Goal: Task Accomplishment & Management: Manage account settings

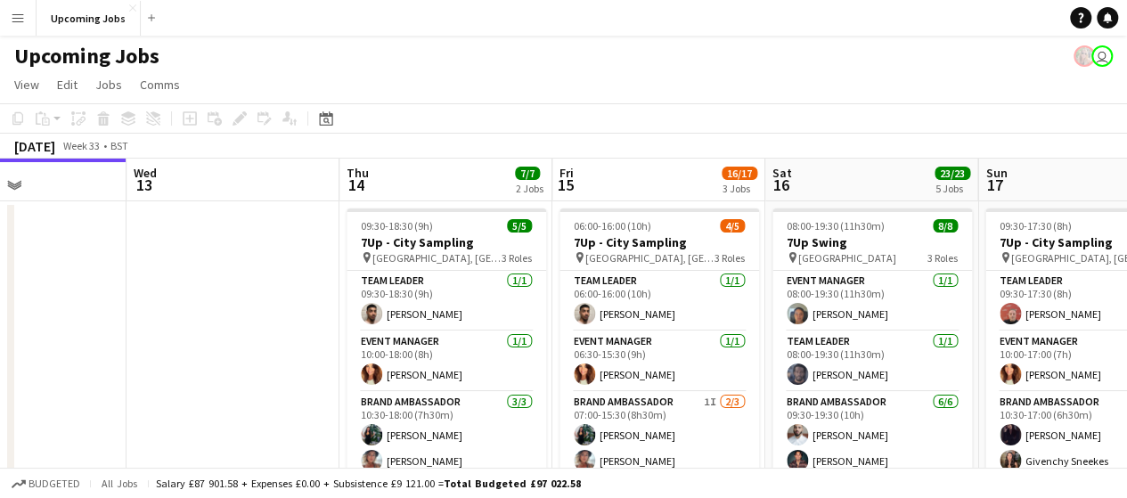
scroll to position [0, 781]
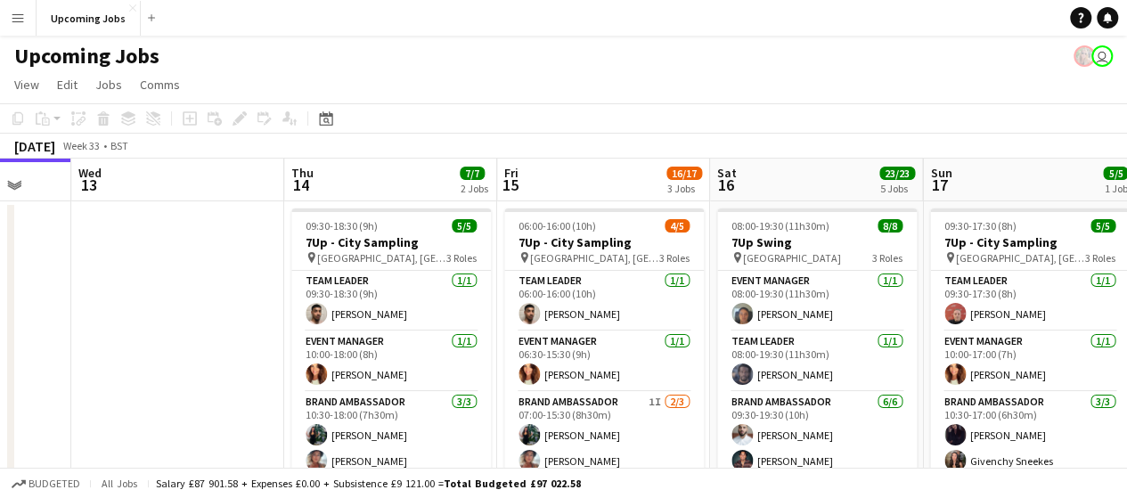
drag, startPoint x: 585, startPoint y: 284, endPoint x: 230, endPoint y: 256, distance: 355.9
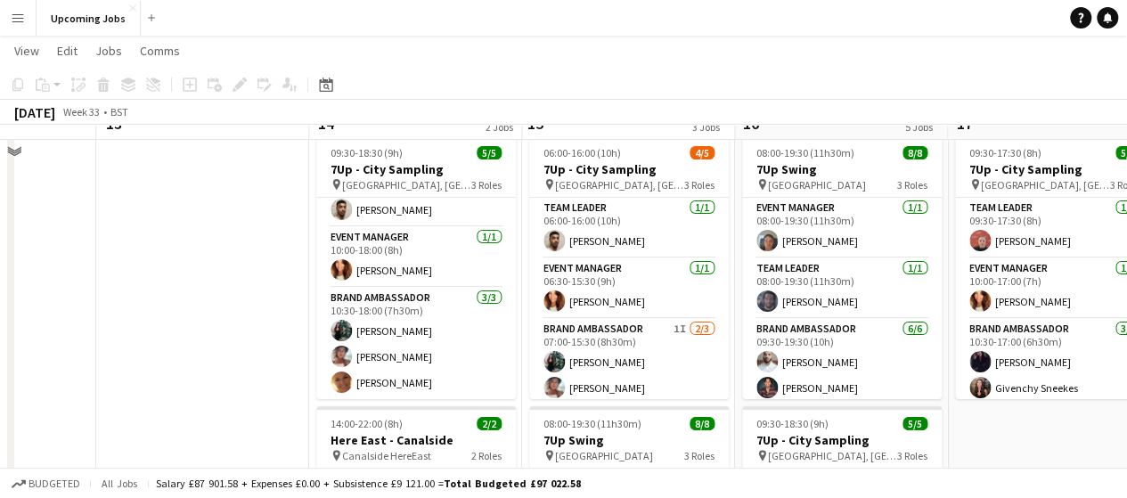
scroll to position [89, 0]
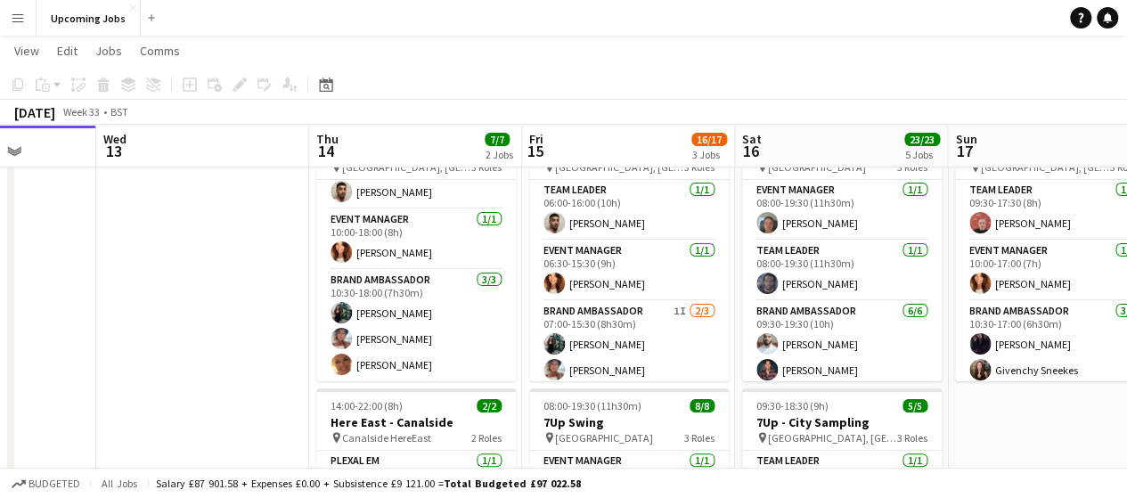
drag, startPoint x: 463, startPoint y: 362, endPoint x: 274, endPoint y: 330, distance: 191.7
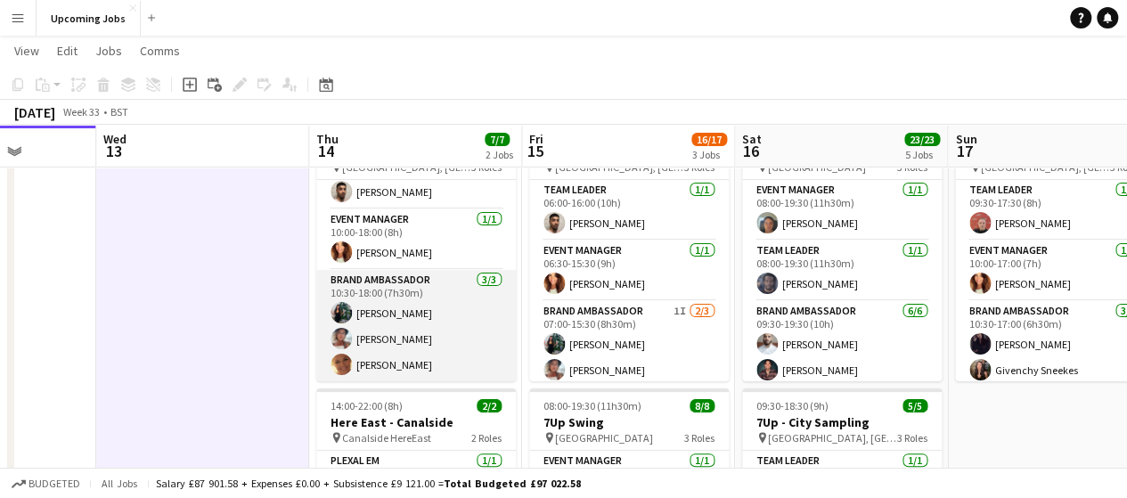
click at [346, 366] on app-user-avatar at bounding box center [341, 364] width 21 height 21
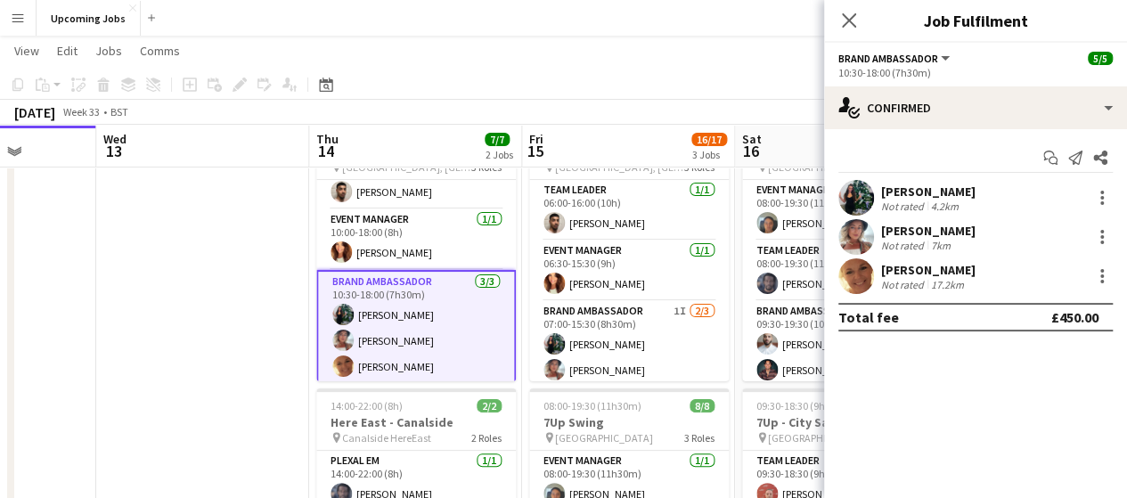
click at [847, 279] on app-user-avatar at bounding box center [857, 276] width 36 height 36
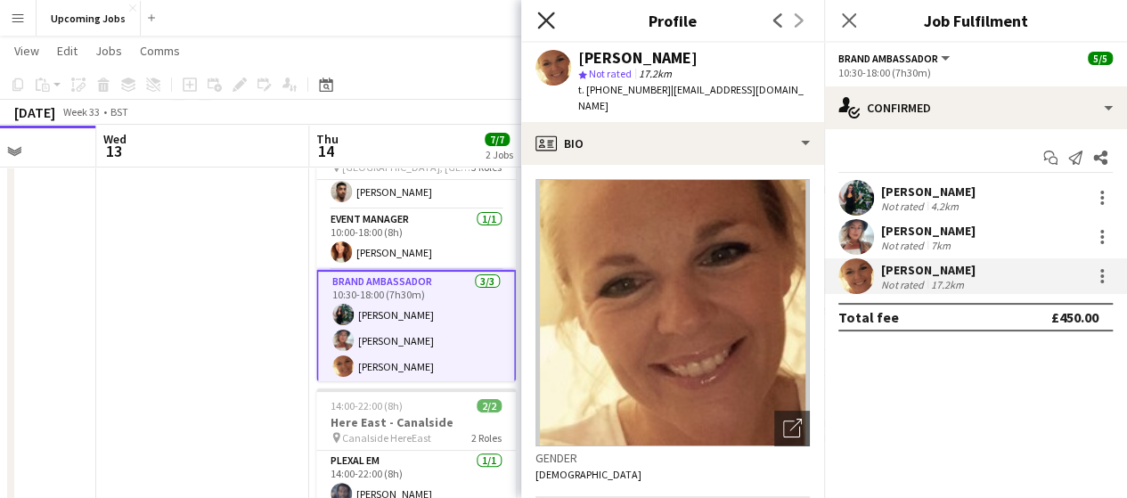
click at [540, 17] on icon "Close pop-in" at bounding box center [545, 20] width 17 height 17
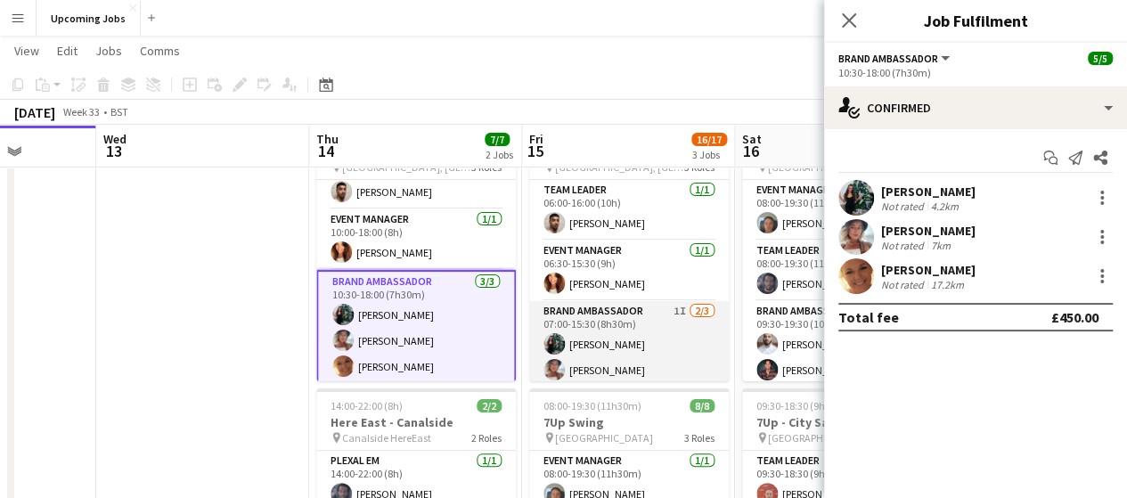
scroll to position [31, 0]
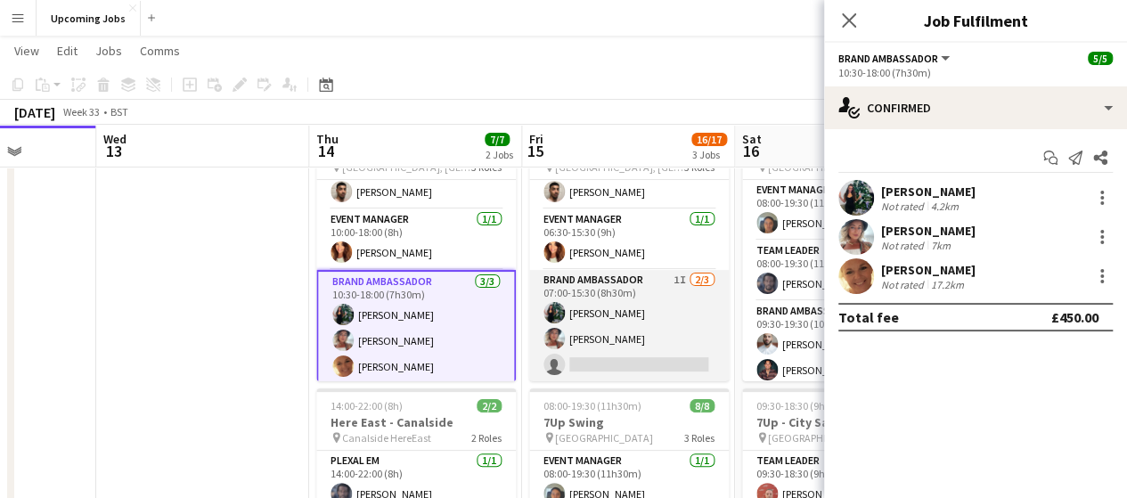
click at [594, 316] on app-card-role "Brand Ambassador 1I [DATE] 07:00-15:30 (8h30m) [PERSON_NAME] [PERSON_NAME] sing…" at bounding box center [629, 326] width 200 height 112
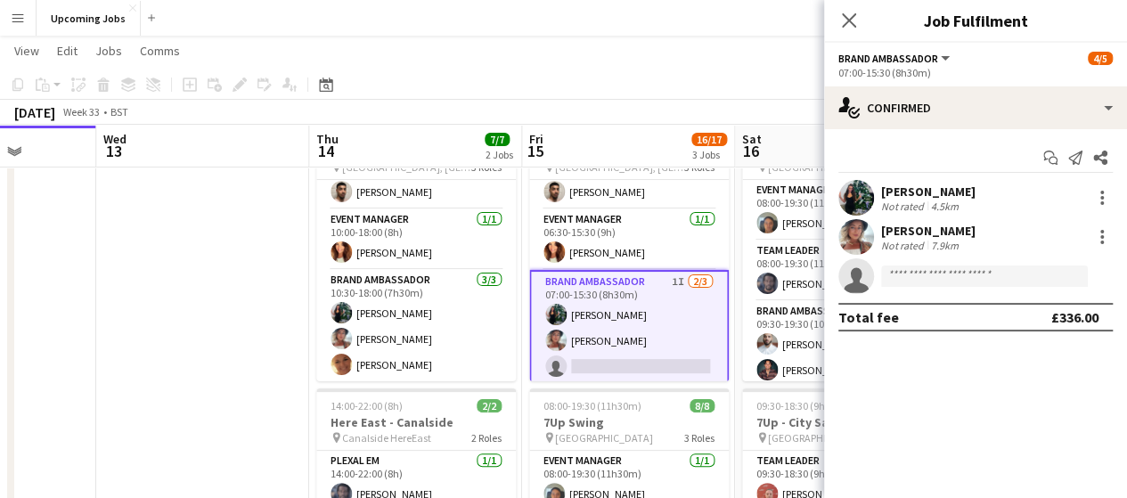
click at [857, 187] on app-user-avatar at bounding box center [857, 198] width 36 height 36
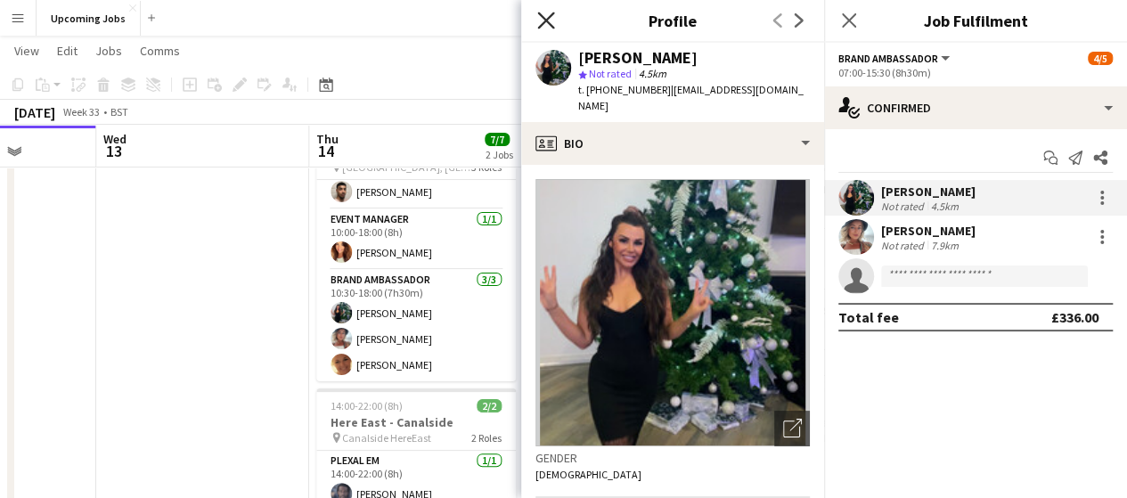
click at [549, 15] on icon at bounding box center [545, 20] width 17 height 17
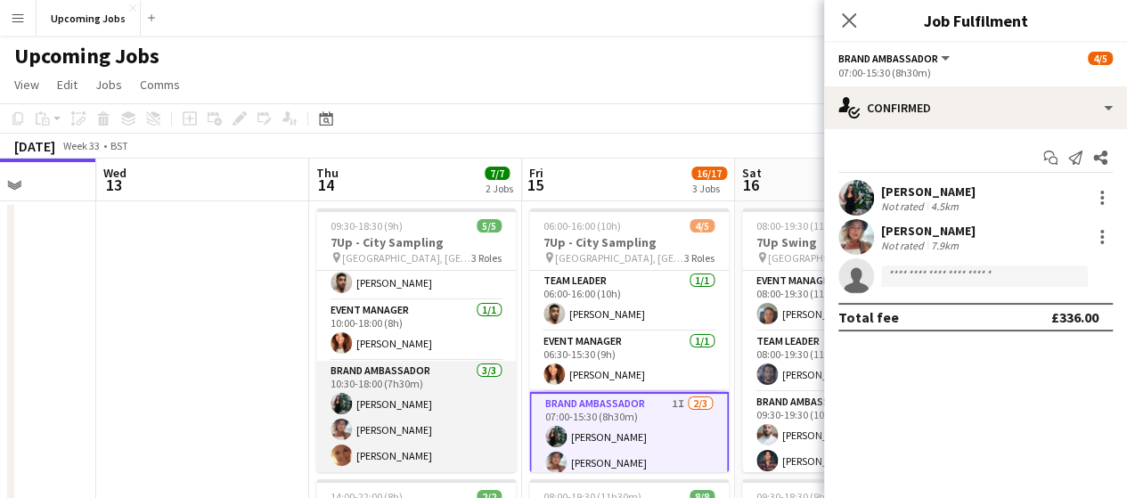
click at [390, 456] on app-card-role "Brand Ambassador [DATE] 10:30-18:00 (7h30m) [PERSON_NAME] [PERSON_NAME] [PERSON…" at bounding box center [416, 417] width 200 height 112
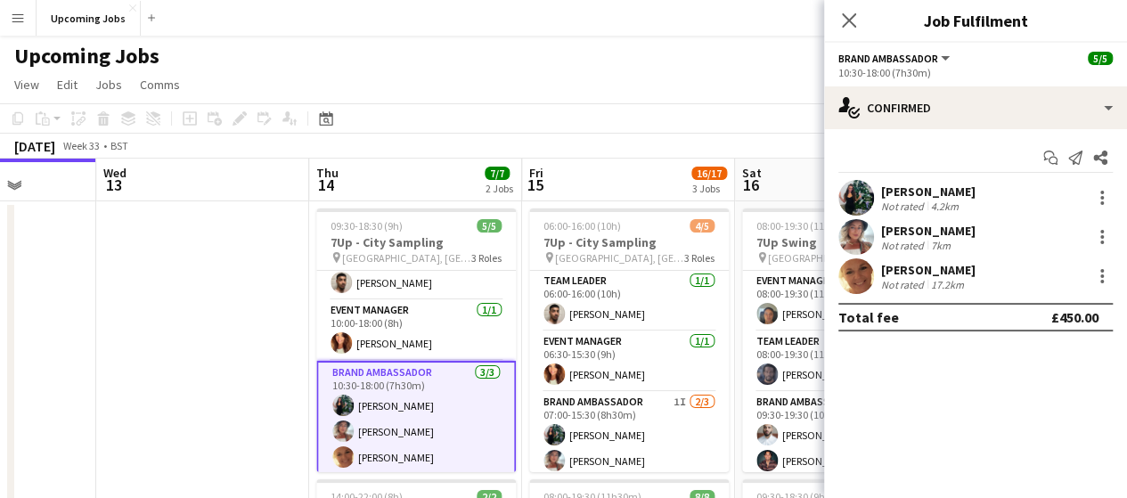
click at [865, 275] on app-user-avatar at bounding box center [857, 276] width 36 height 36
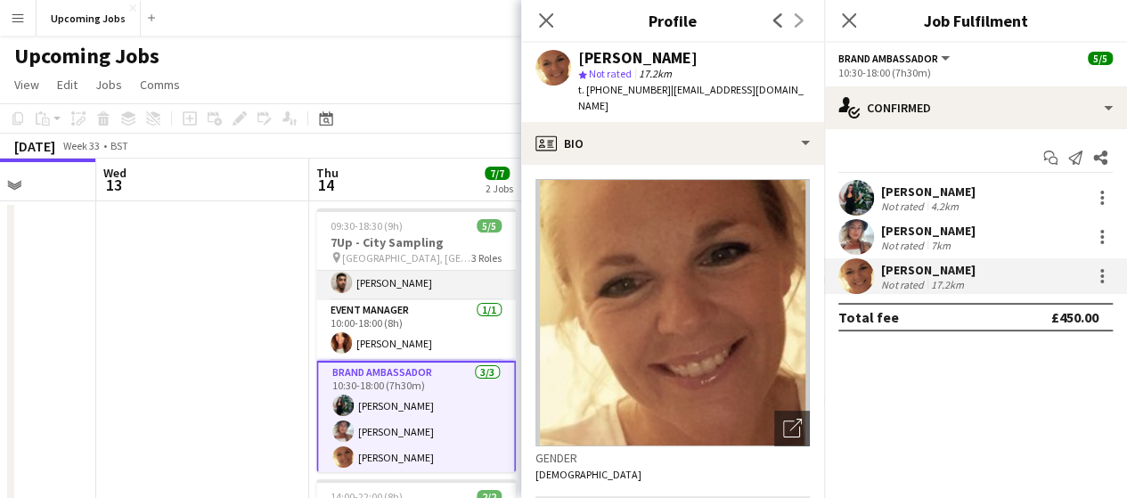
click at [339, 282] on app-user-avatar at bounding box center [341, 282] width 21 height 21
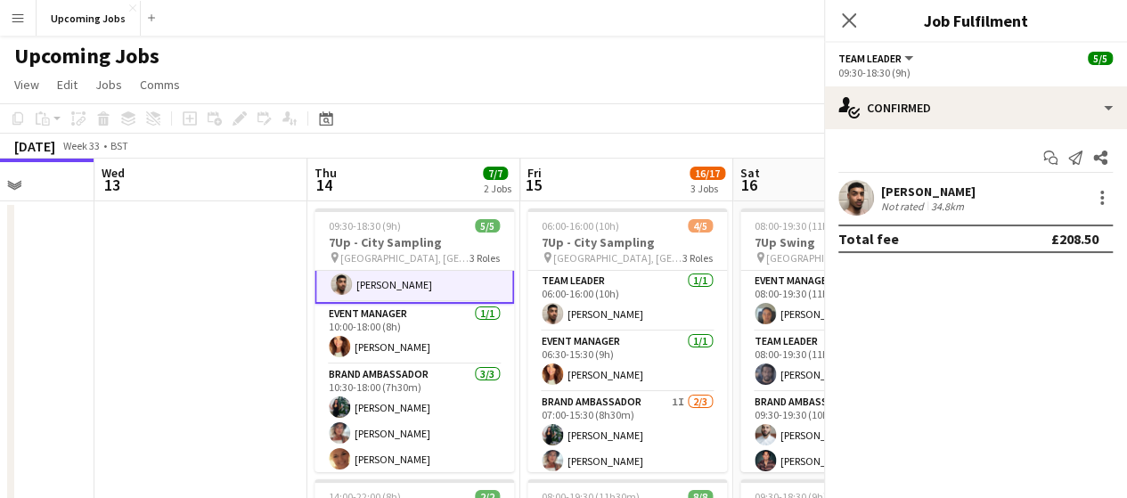
scroll to position [33, 0]
click at [856, 198] on app-user-avatar at bounding box center [857, 198] width 36 height 36
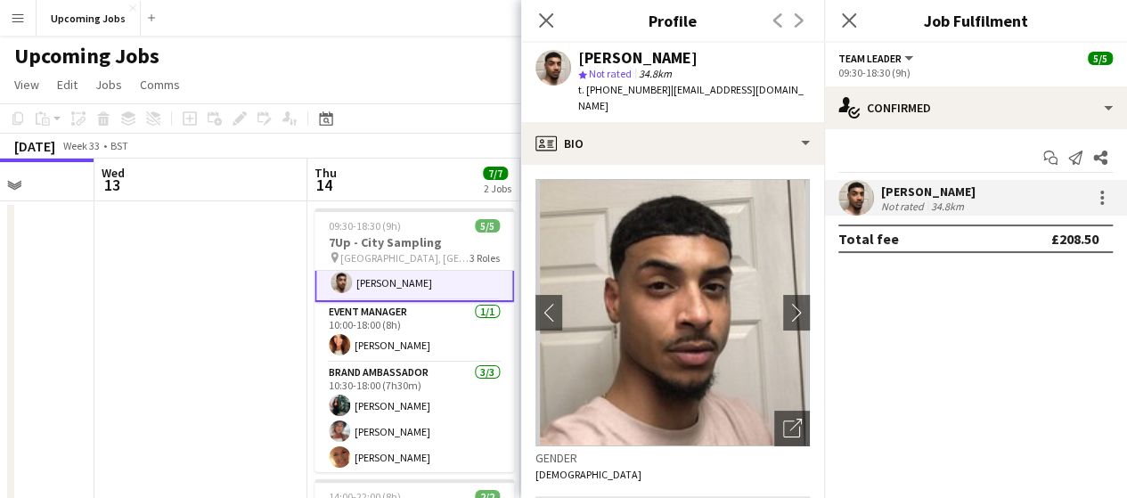
drag, startPoint x: 366, startPoint y: 348, endPoint x: 389, endPoint y: 265, distance: 86.7
click at [366, 348] on app-card-role "Event Manager [DATE] 10:00-18:00 (8h) [PERSON_NAME]" at bounding box center [415, 332] width 200 height 61
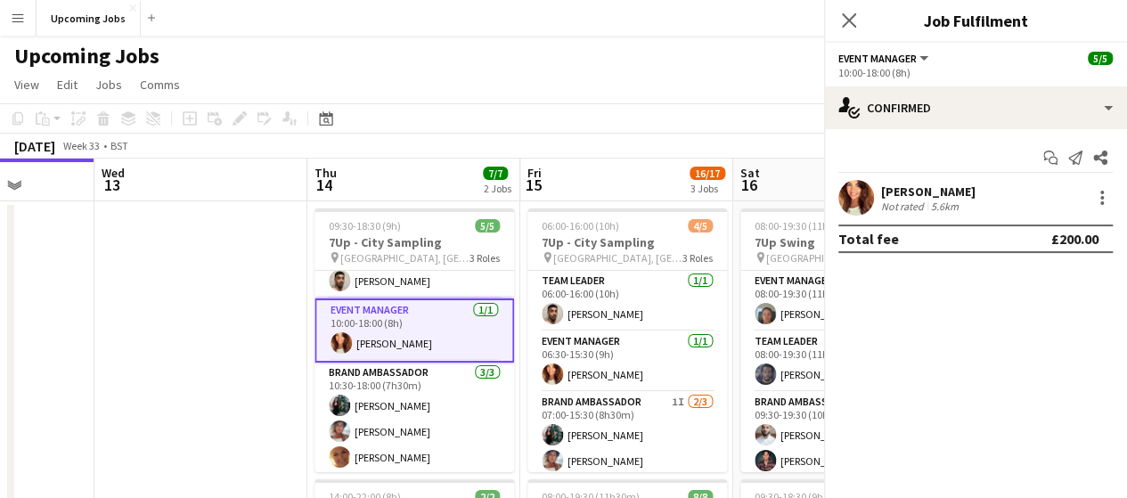
scroll to position [31, 0]
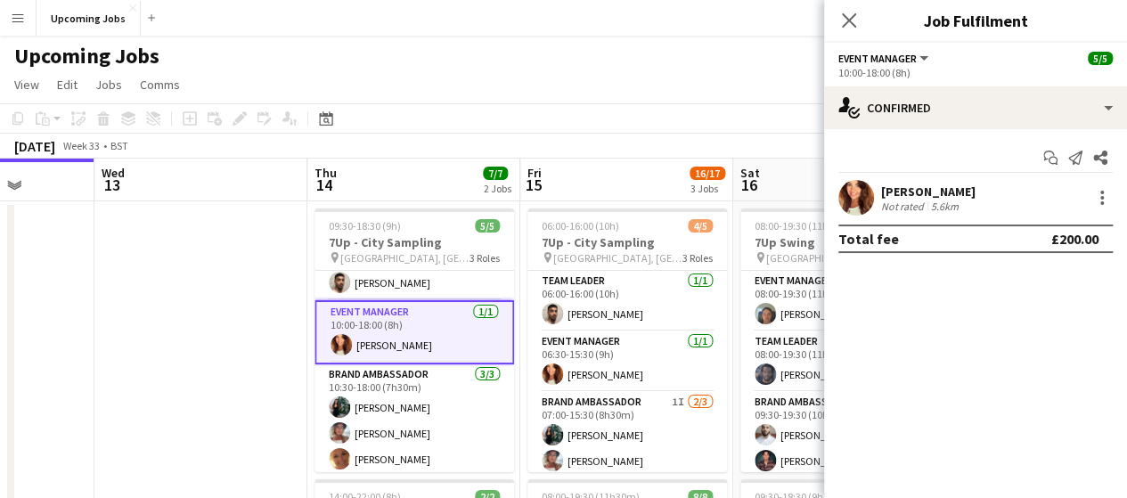
click at [846, 192] on app-user-avatar at bounding box center [857, 198] width 36 height 36
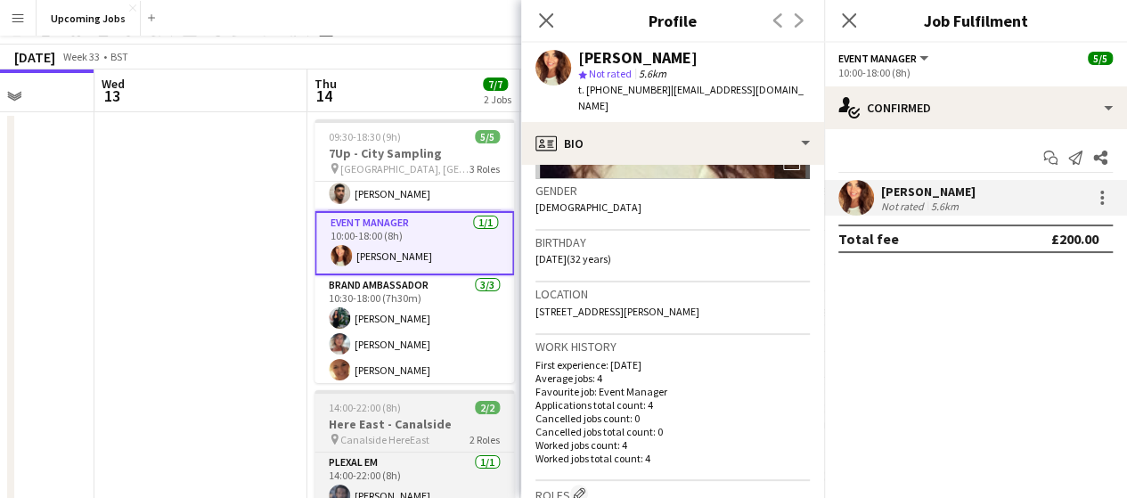
scroll to position [0, 0]
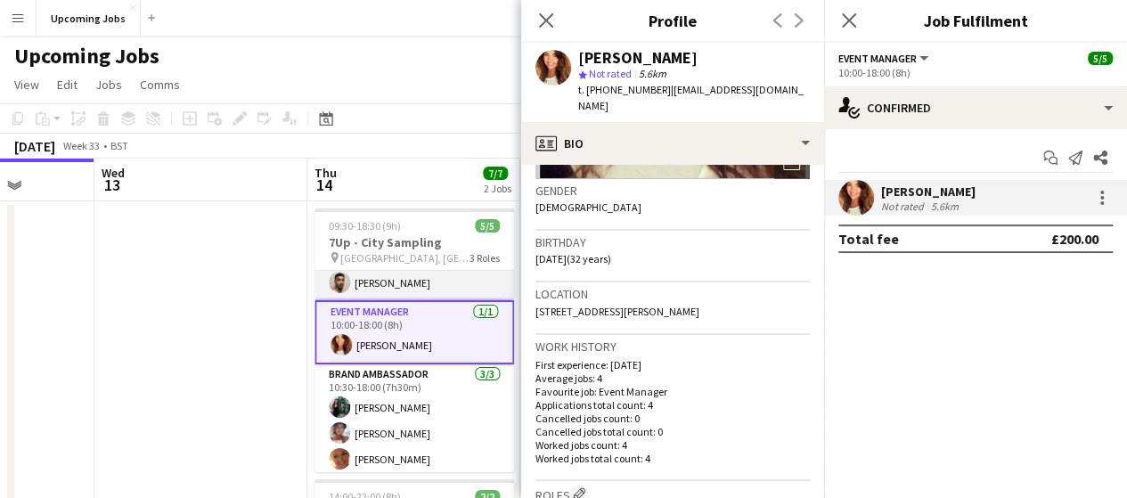
click at [358, 281] on app-card-role "Team Leader [DATE] 09:30-18:30 (9h) [PERSON_NAME]" at bounding box center [415, 270] width 200 height 61
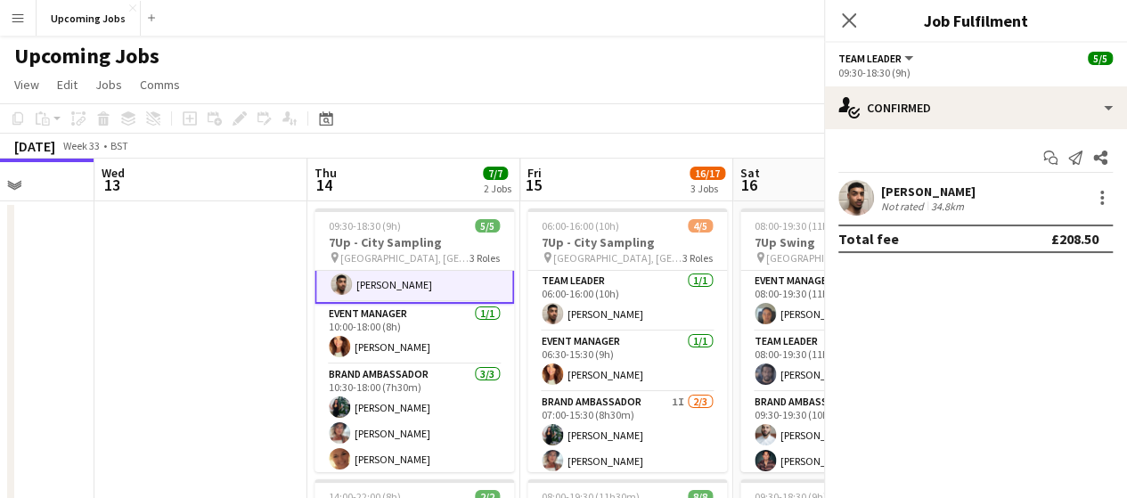
scroll to position [33, 0]
click at [865, 199] on app-user-avatar at bounding box center [857, 198] width 36 height 36
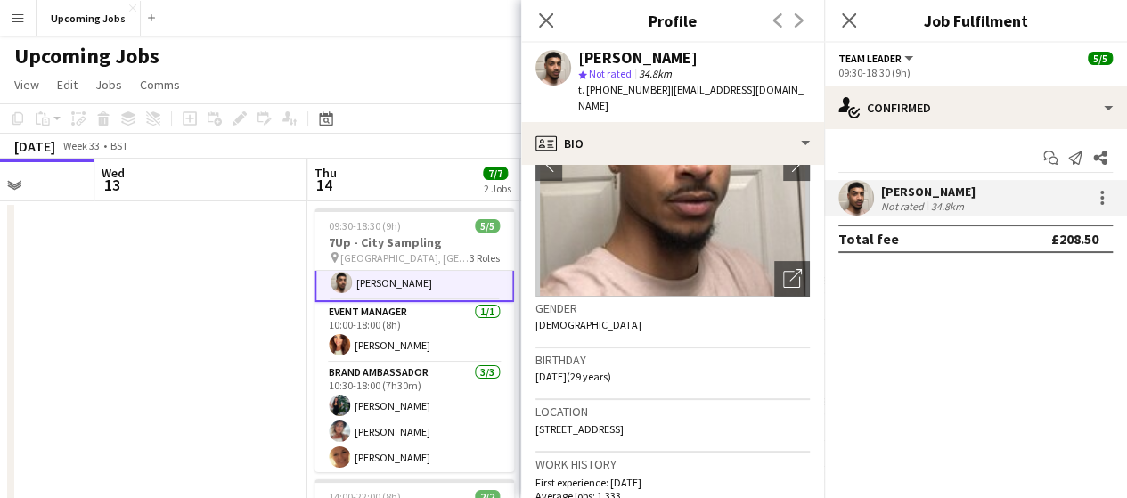
scroll to position [178, 0]
